Goal: Book appointment/travel/reservation

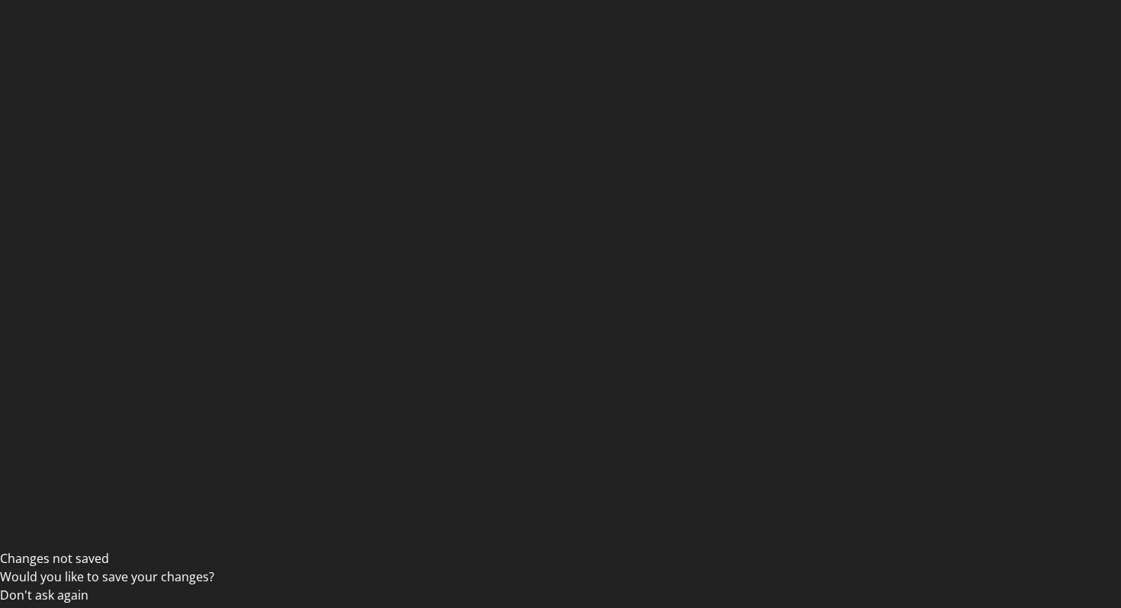
scroll to position [59, 0]
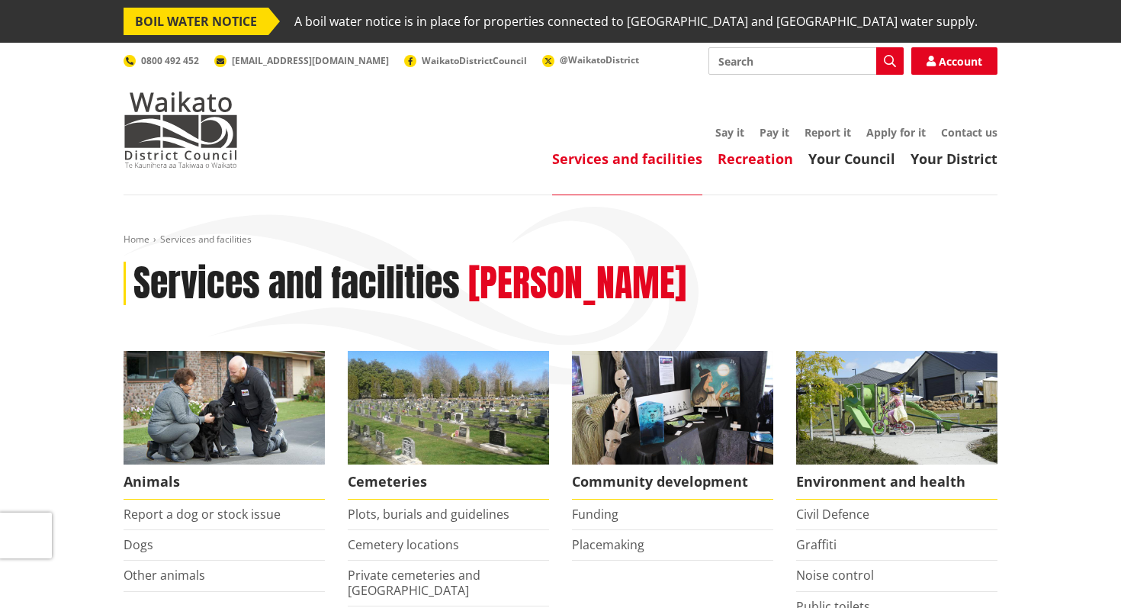
click at [772, 162] on link "Recreation" at bounding box center [754, 158] width 75 height 18
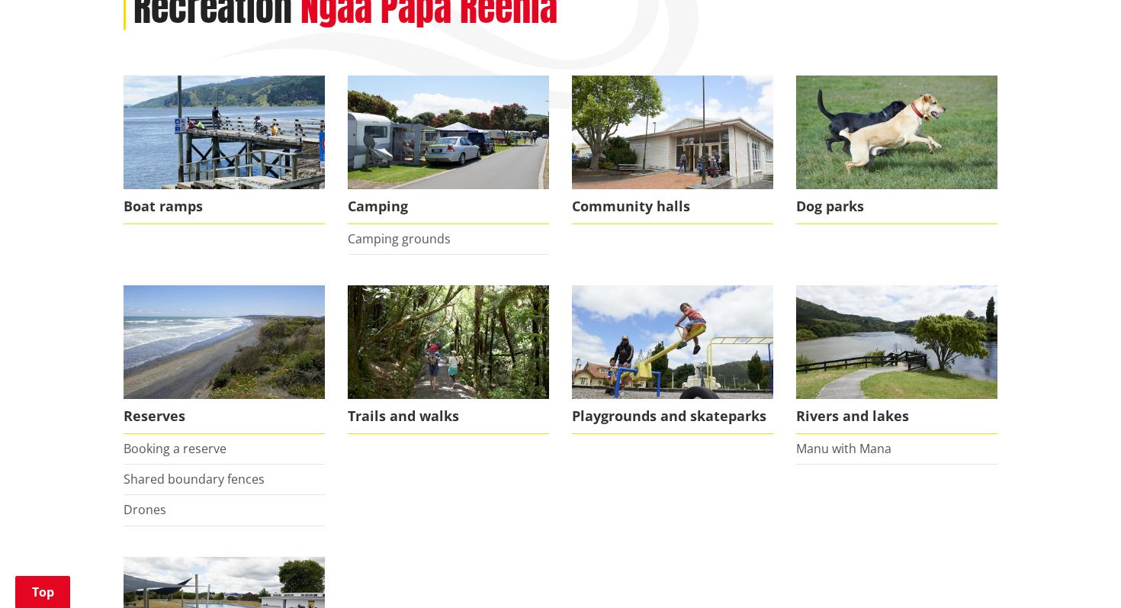
scroll to position [276, 0]
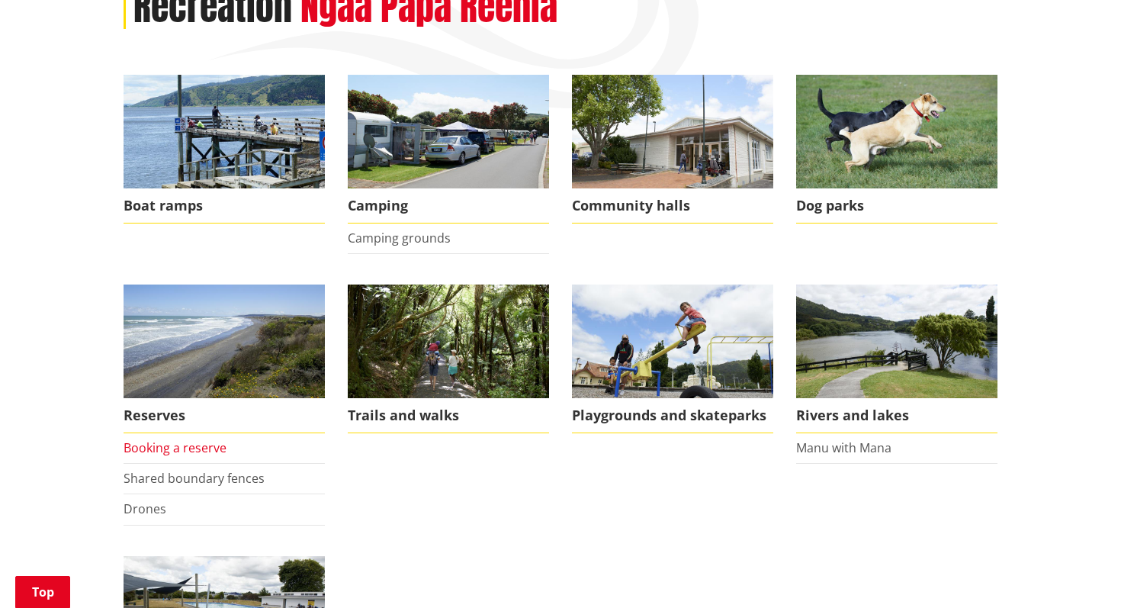
click at [195, 446] on link "Booking a reserve" at bounding box center [175, 447] width 103 height 17
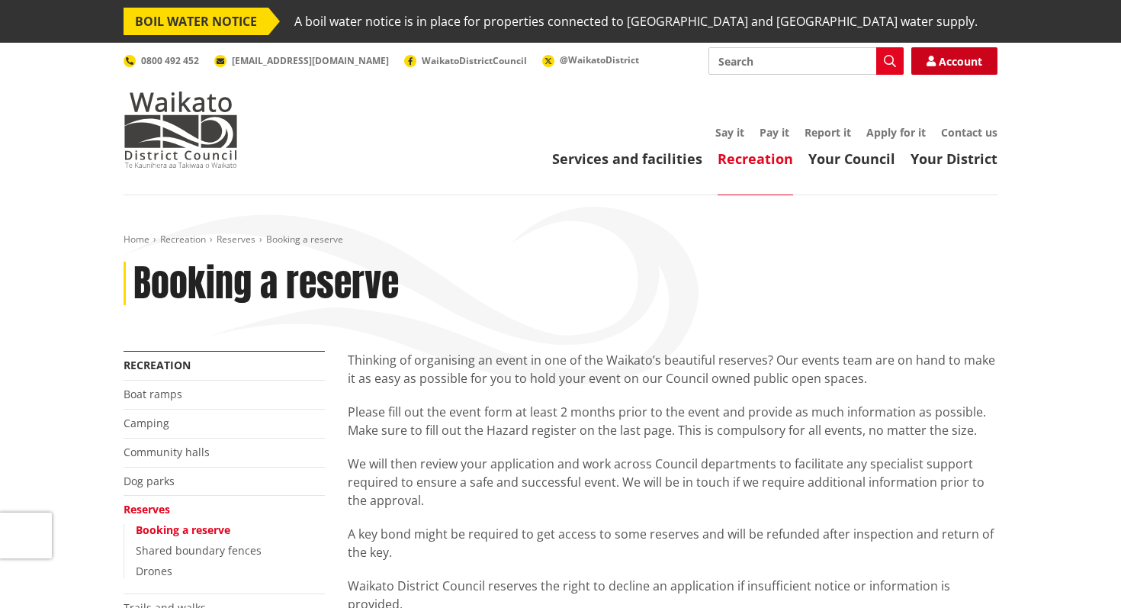
click at [964, 53] on link "Account" at bounding box center [954, 60] width 86 height 27
